Goal: Task Accomplishment & Management: Use online tool/utility

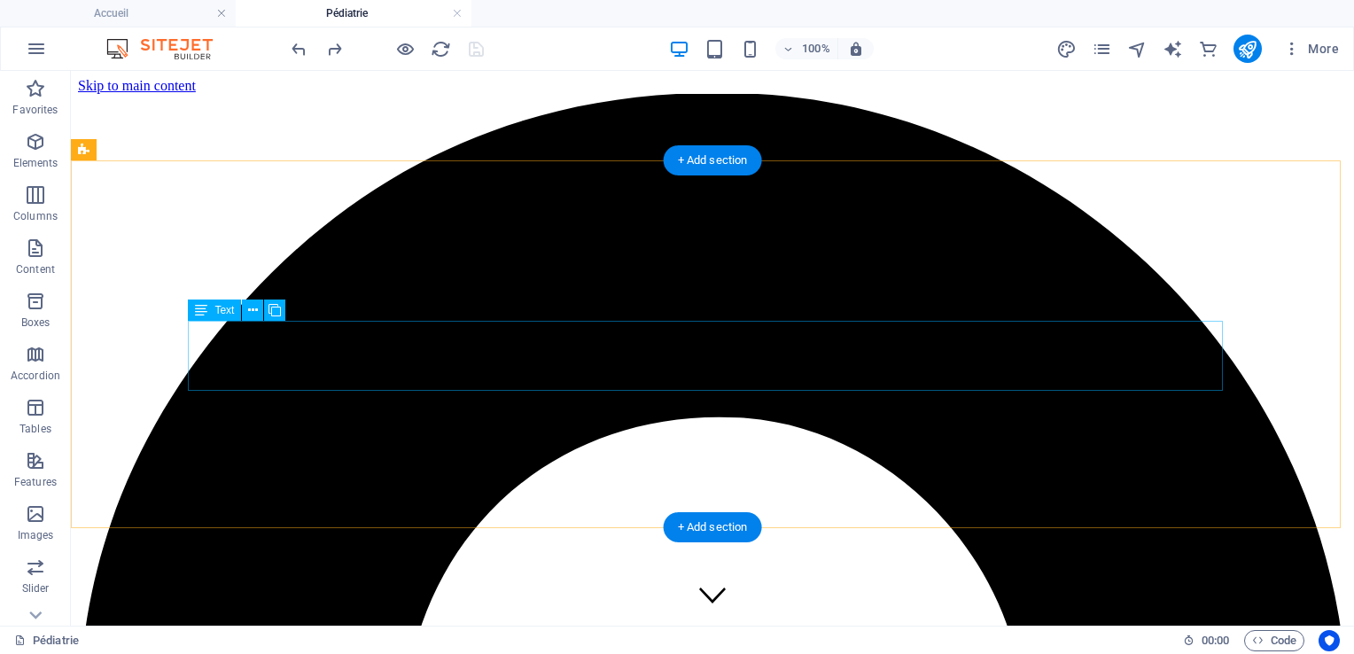
scroll to position [509, 0]
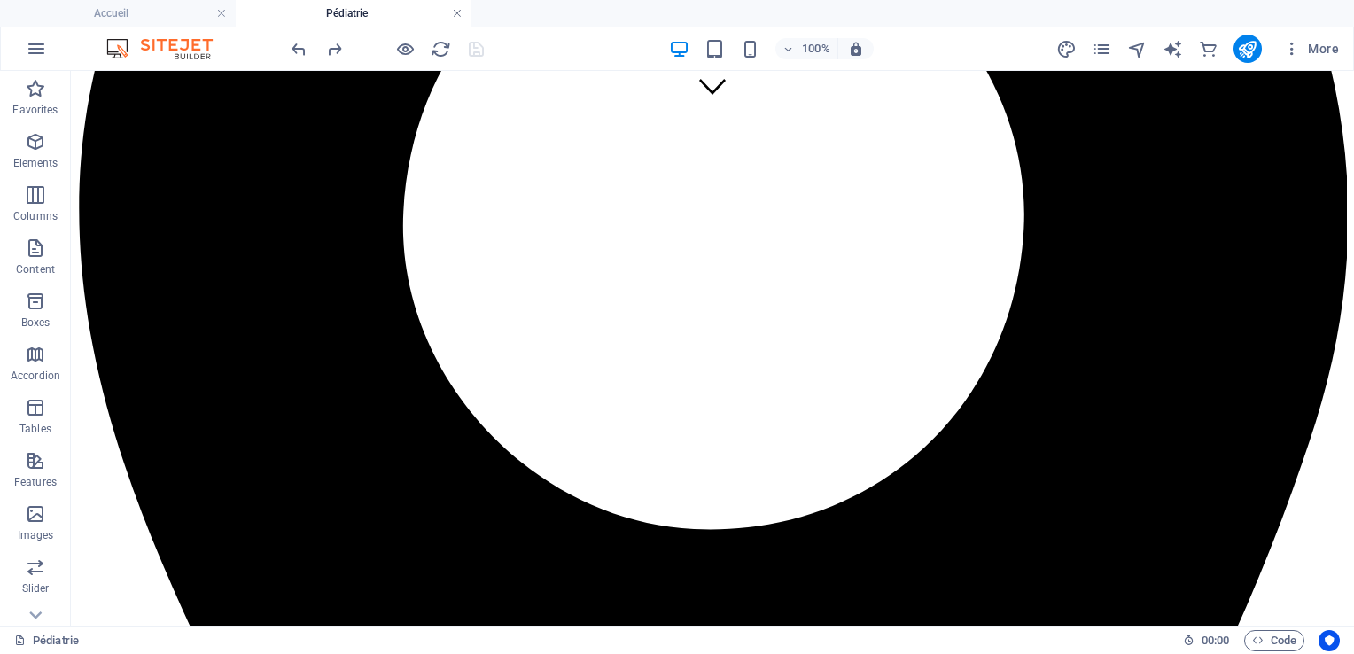
click at [457, 14] on link at bounding box center [457, 13] width 11 height 17
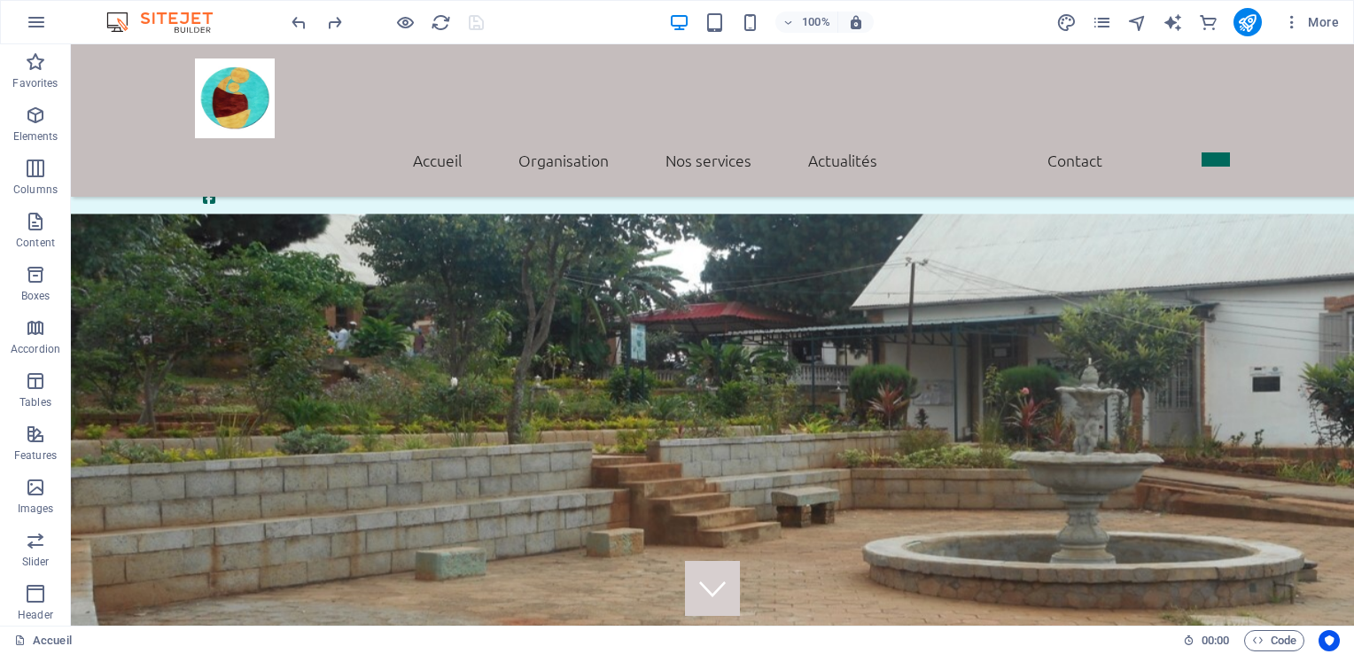
scroll to position [2128, 0]
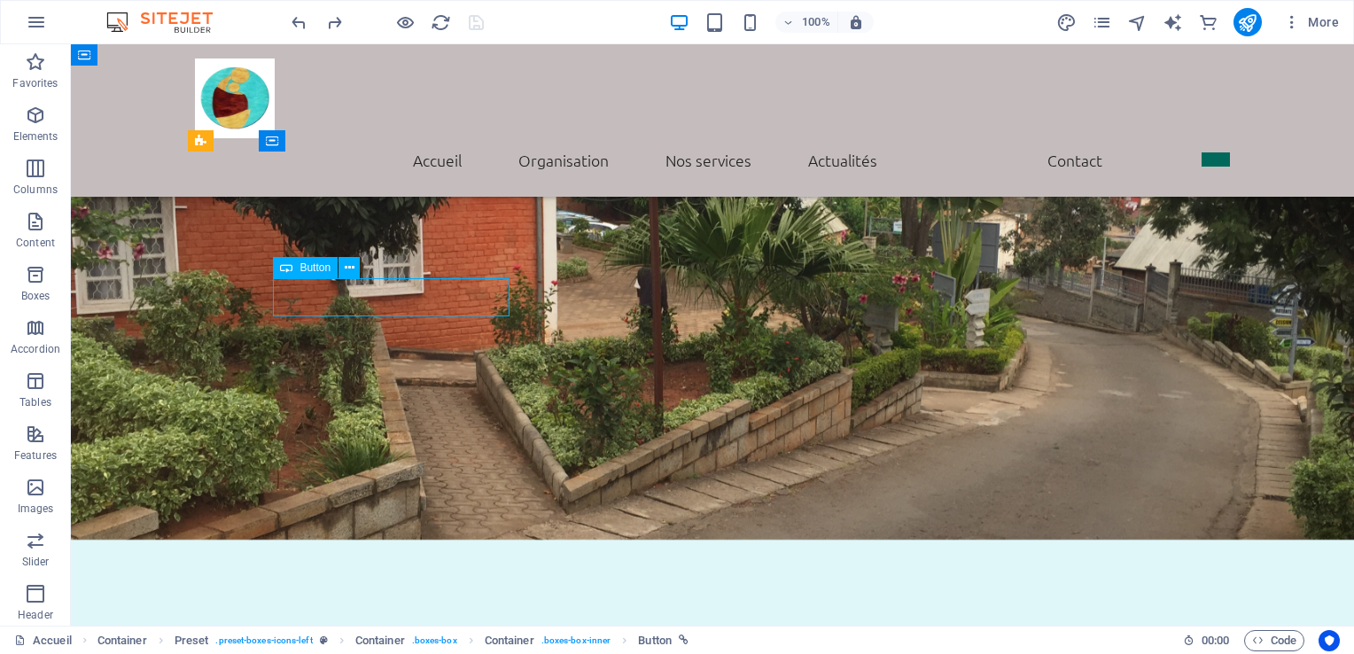
select select "5"
select select
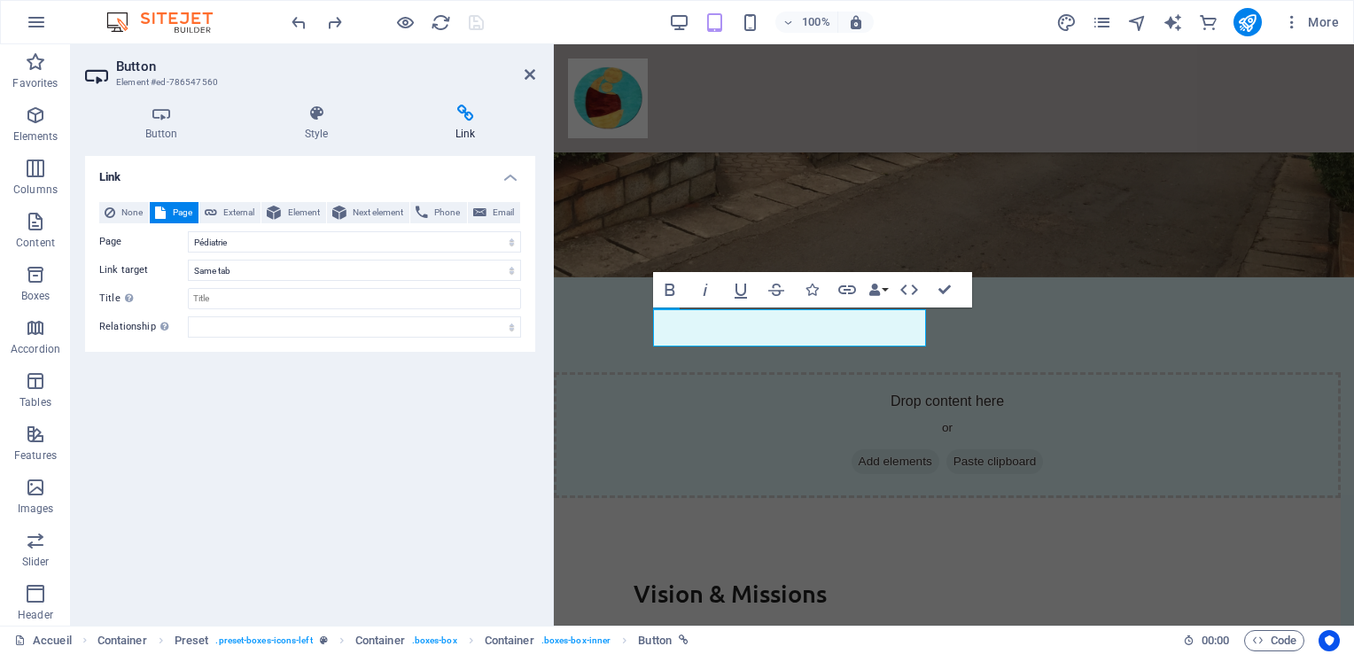
scroll to position [2583, 0]
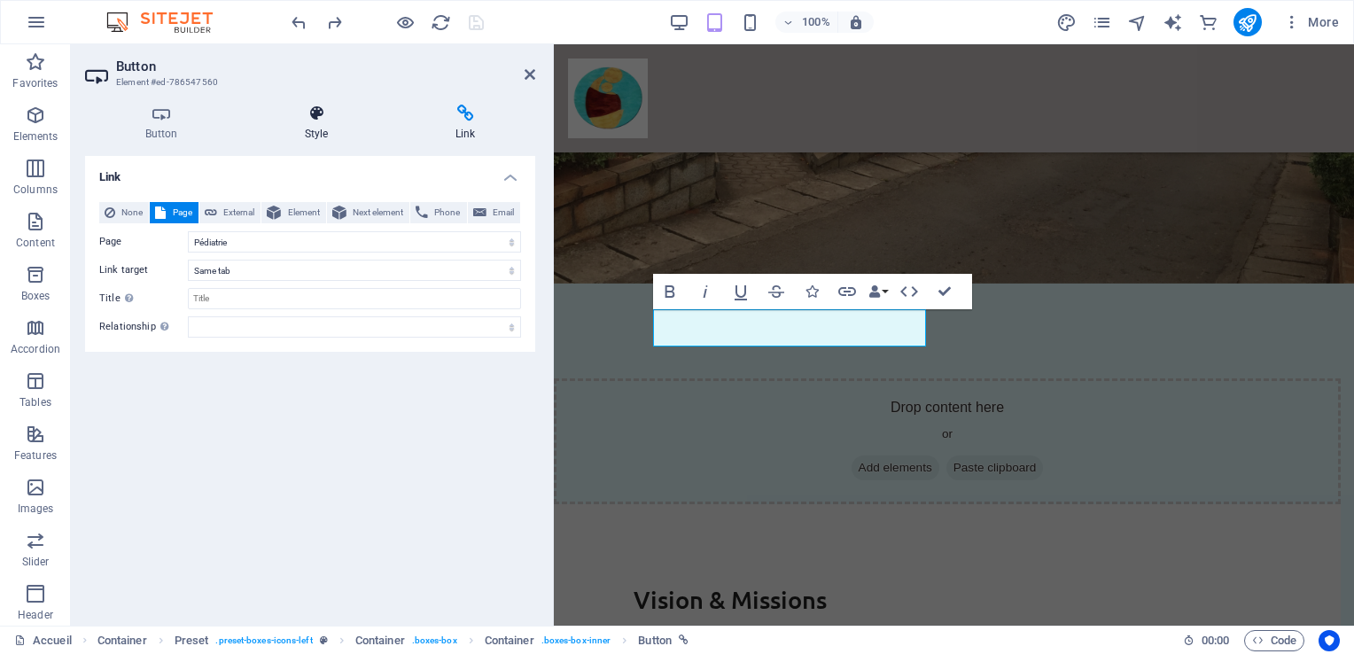
click at [308, 114] on icon at bounding box center [317, 114] width 144 height 18
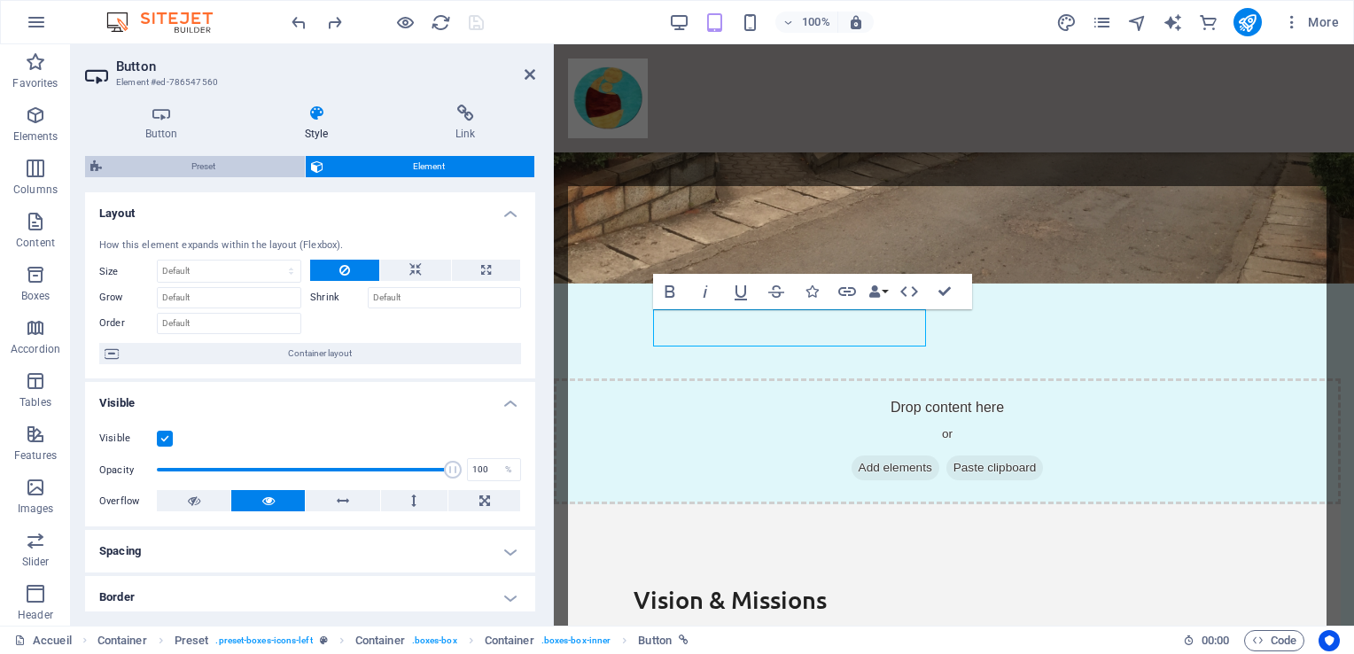
click at [207, 168] on span "Preset" at bounding box center [203, 166] width 192 height 21
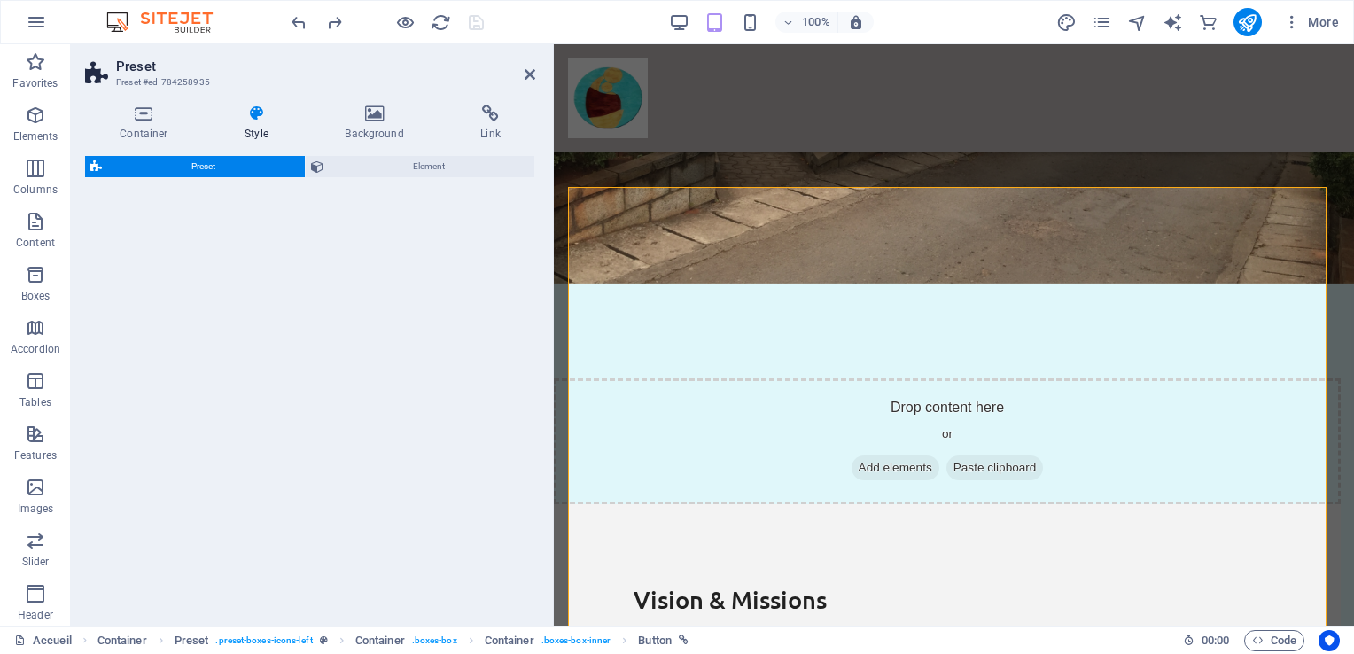
scroll to position [2582, 0]
select select "px"
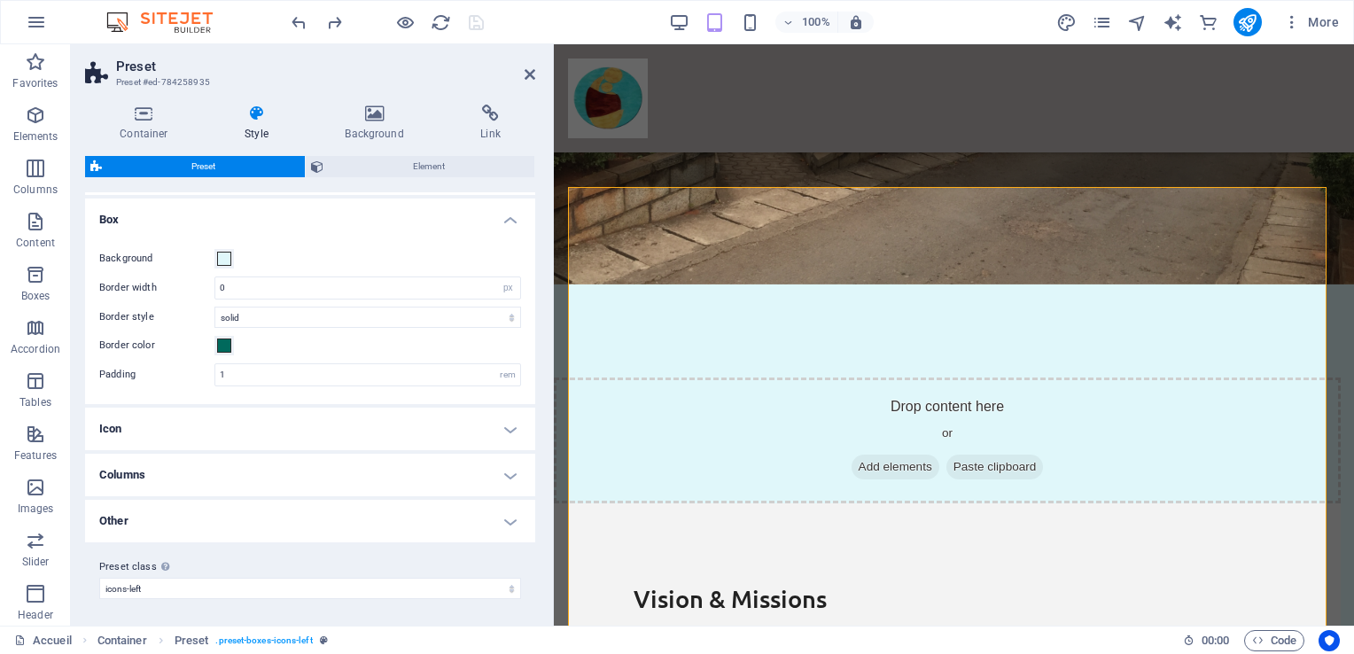
scroll to position [0, 0]
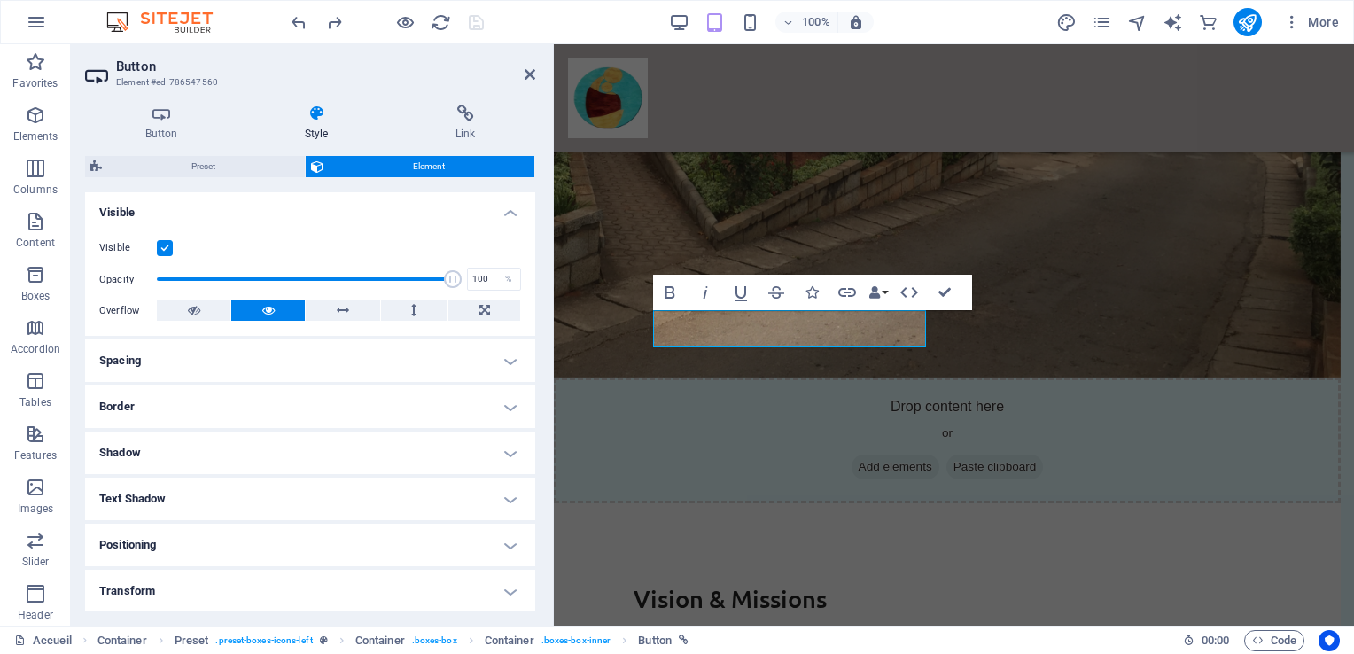
scroll to position [329, 0]
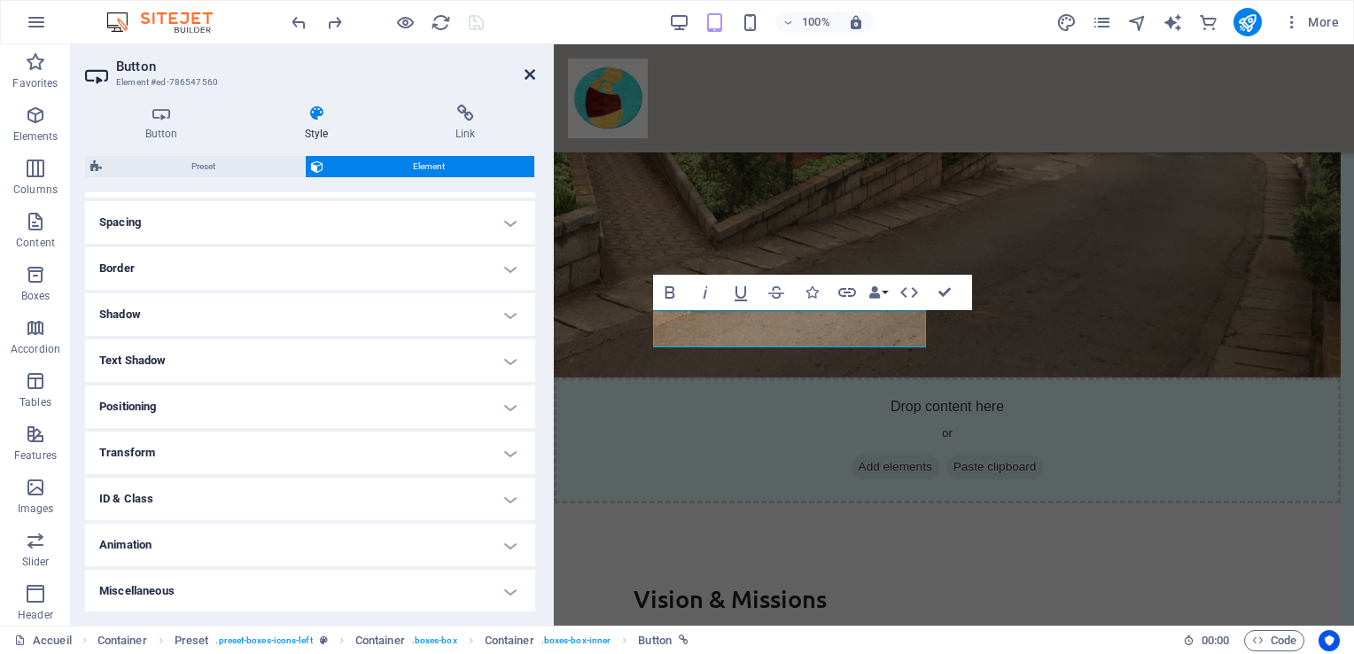
click at [529, 76] on icon at bounding box center [530, 74] width 11 height 14
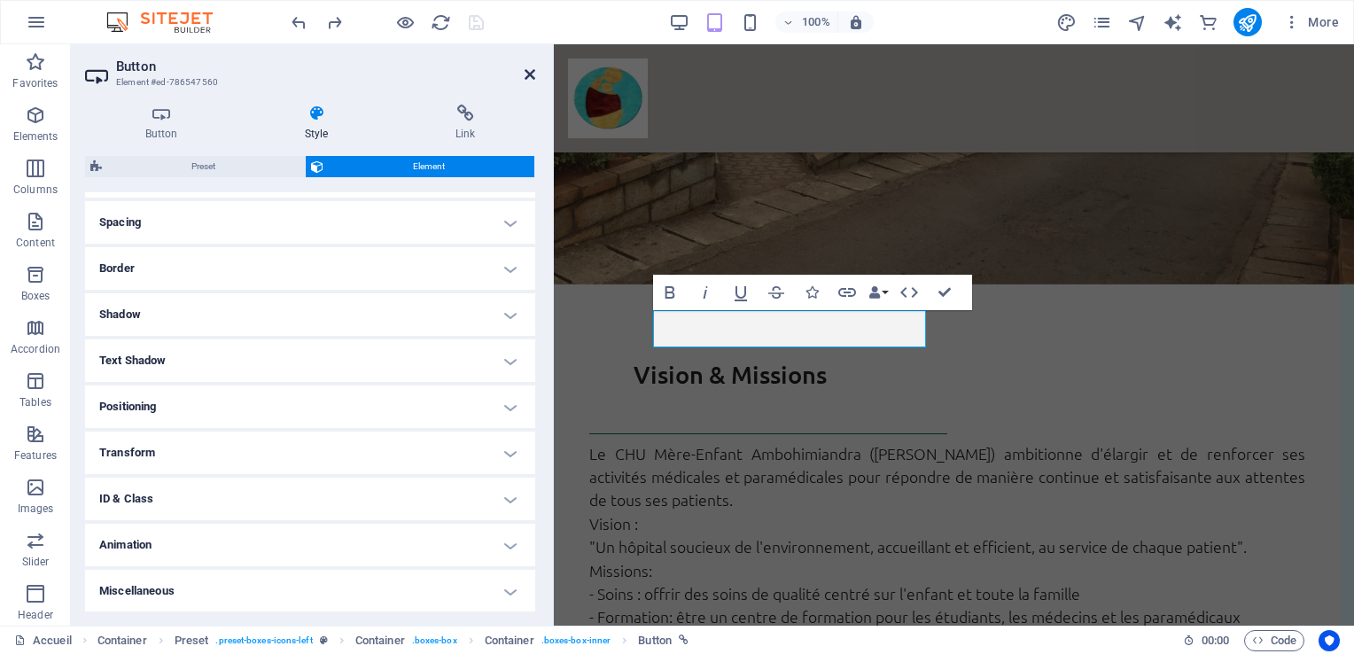
scroll to position [2090, 0]
